Goal: Task Accomplishment & Management: Use online tool/utility

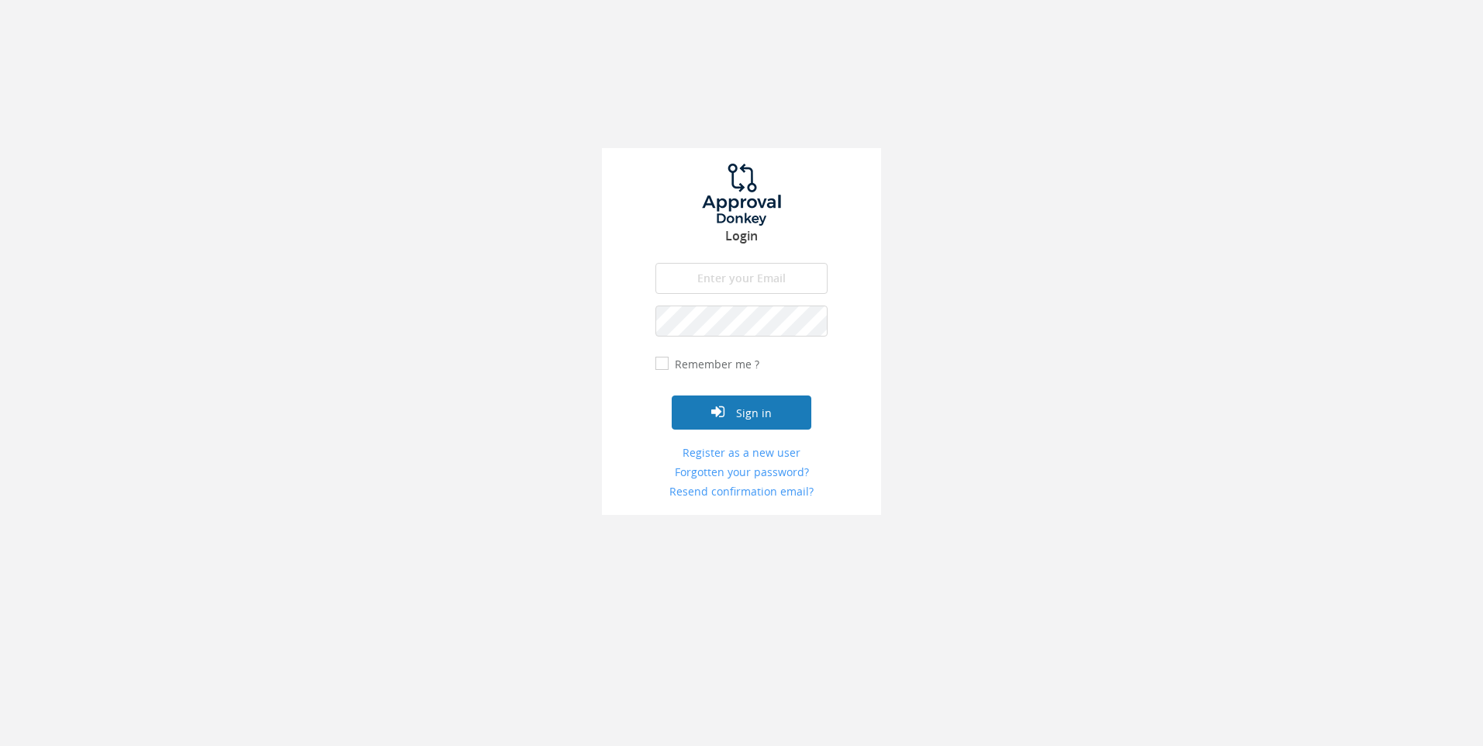
type input "[EMAIL_ADDRESS][DOMAIN_NAME]"
click at [742, 417] on button "Sign in" at bounding box center [742, 413] width 140 height 34
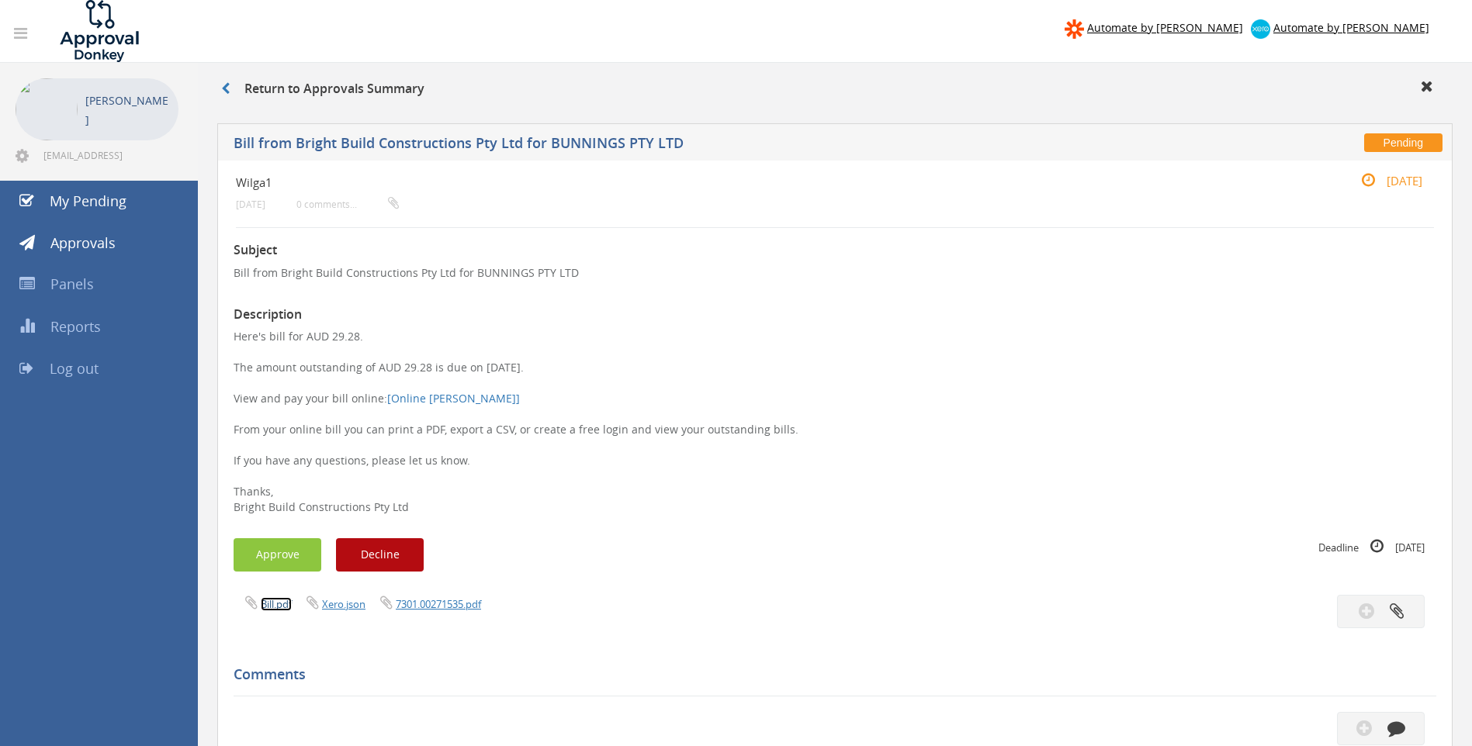
click at [278, 606] on link "Bill.pdf" at bounding box center [276, 604] width 31 height 14
click at [285, 549] on button "Approve" at bounding box center [277, 554] width 88 height 33
click at [268, 604] on link "Bill.pdf" at bounding box center [276, 604] width 31 height 14
click at [270, 555] on button "Approve" at bounding box center [277, 554] width 88 height 33
click at [272, 606] on link "Bill.pdf" at bounding box center [276, 604] width 31 height 14
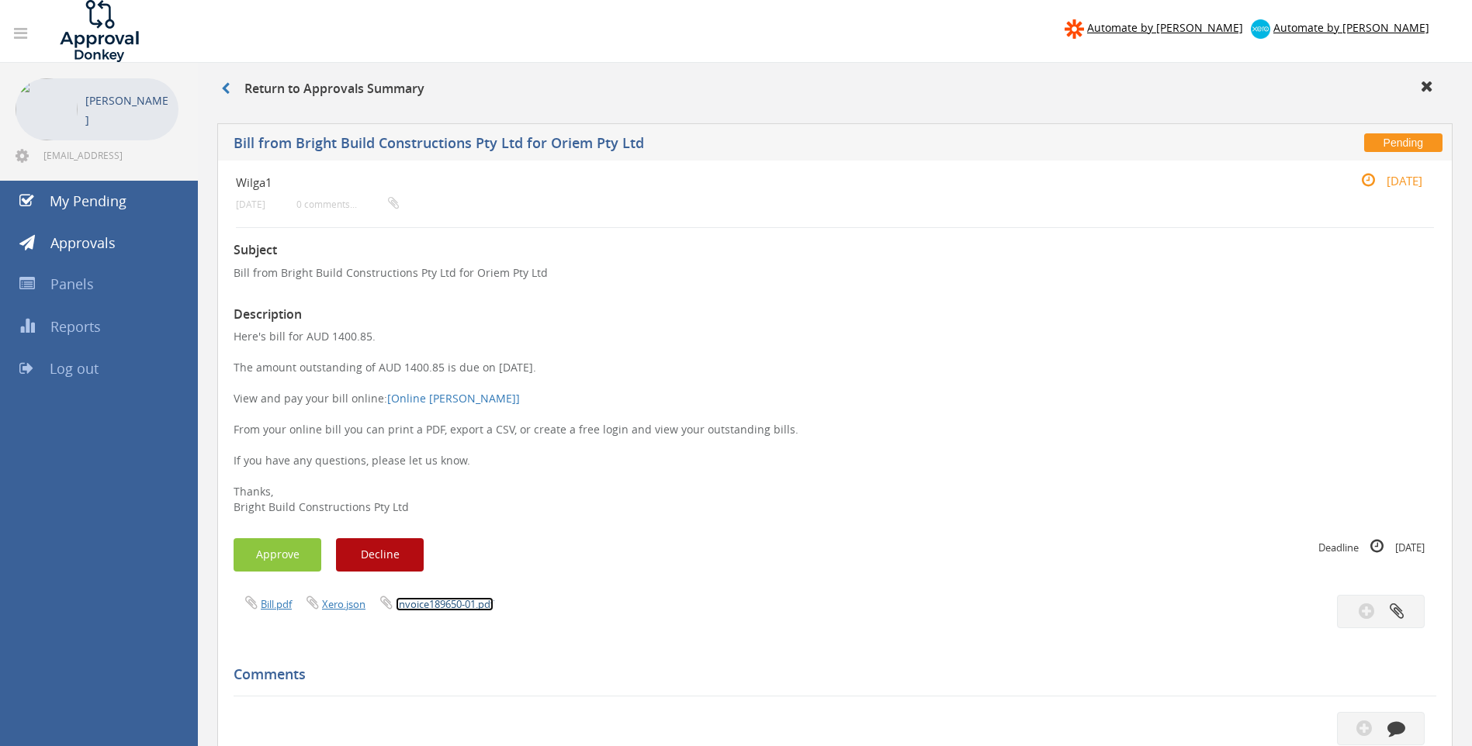
click at [434, 605] on link "Invoice189650-01.pdf" at bounding box center [445, 604] width 98 height 14
click at [282, 553] on button "Approve" at bounding box center [277, 554] width 88 height 33
